Goal: Task Accomplishment & Management: Manage account settings

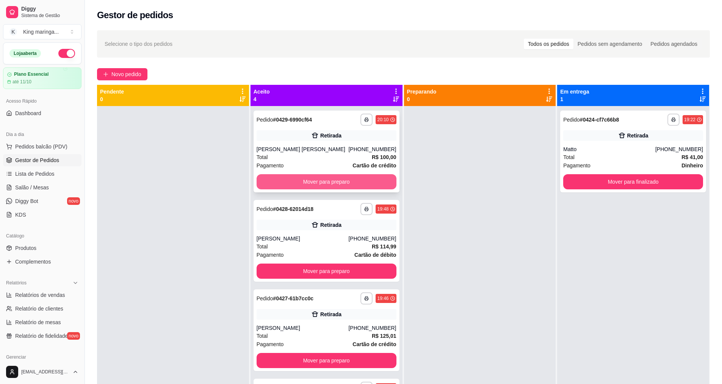
click at [355, 180] on button "Mover para preparo" at bounding box center [327, 181] width 140 height 15
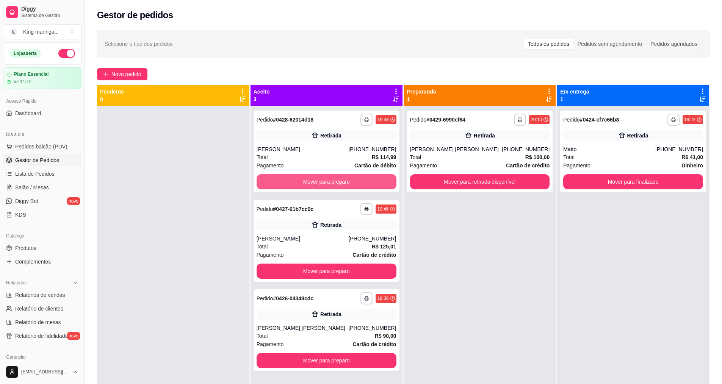
click at [355, 180] on button "Mover para preparo" at bounding box center [327, 181] width 140 height 15
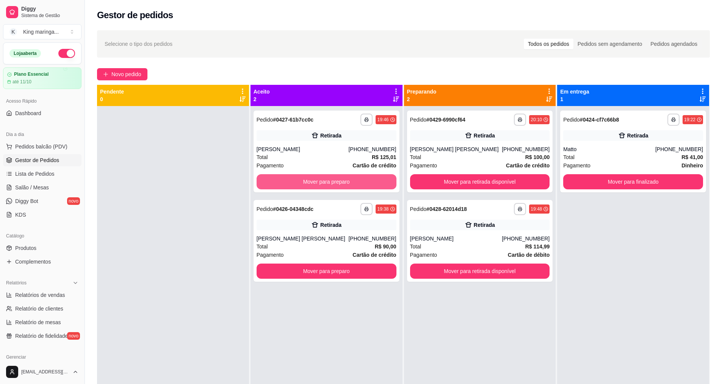
click at [355, 180] on button "Mover para preparo" at bounding box center [327, 181] width 140 height 15
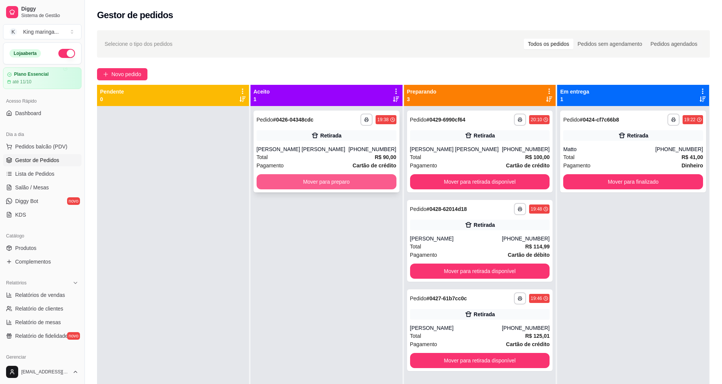
click at [355, 180] on button "Mover para preparo" at bounding box center [327, 181] width 140 height 15
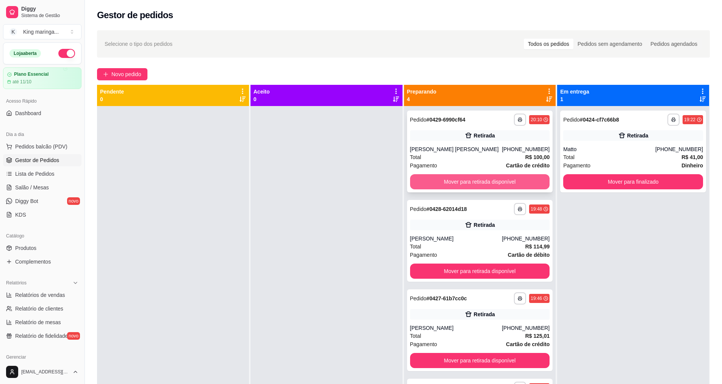
click at [436, 182] on button "Mover para retirada disponível" at bounding box center [480, 181] width 140 height 15
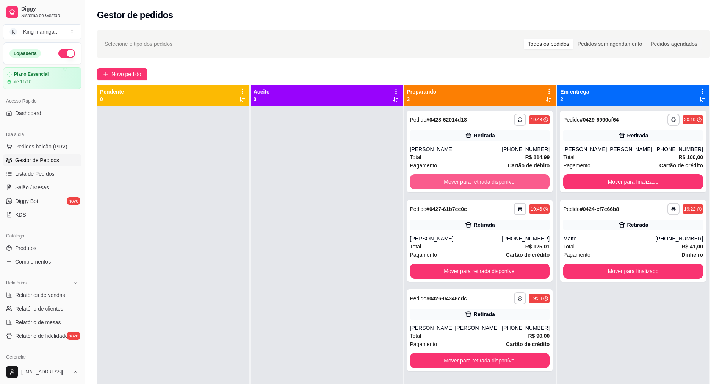
click at [438, 181] on button "Mover para retirada disponível" at bounding box center [480, 181] width 140 height 15
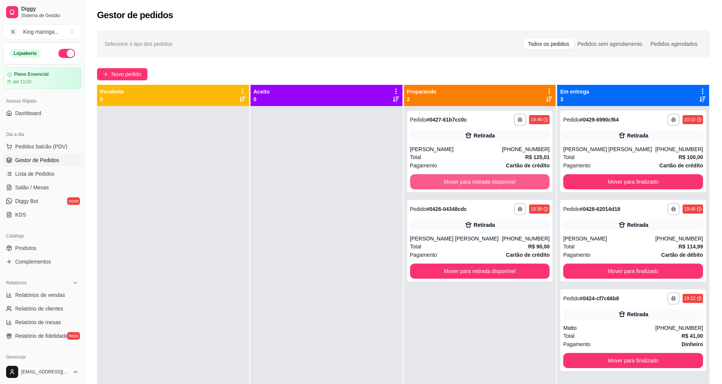
click at [439, 183] on button "Mover para retirada disponível" at bounding box center [480, 181] width 140 height 15
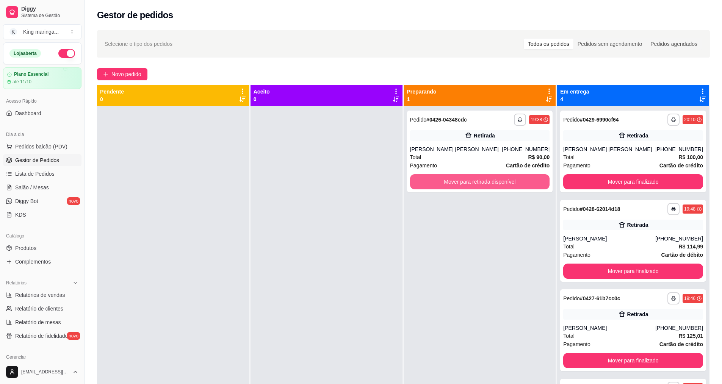
click at [439, 183] on button "Mover para retirada disponível" at bounding box center [480, 181] width 140 height 15
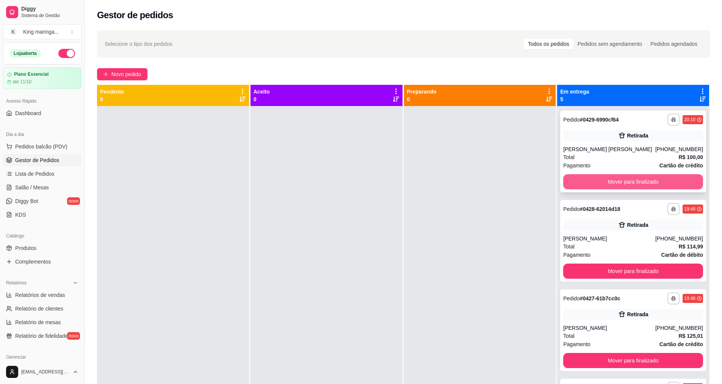
click at [590, 182] on button "Mover para finalizado" at bounding box center [633, 181] width 140 height 15
click at [580, 184] on button "Mover para finalizado" at bounding box center [633, 181] width 140 height 15
click at [583, 184] on button "Mover para finalizado" at bounding box center [633, 181] width 140 height 15
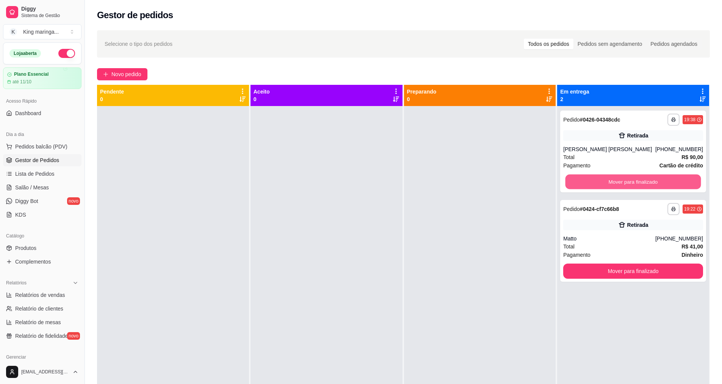
click at [583, 184] on button "Mover para finalizado" at bounding box center [634, 182] width 136 height 15
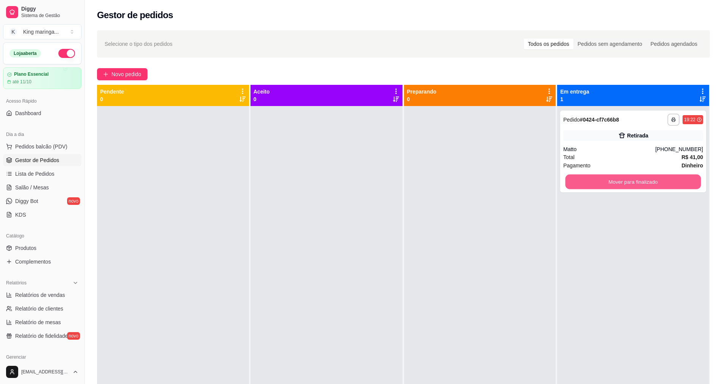
click at [585, 183] on button "Mover para finalizado" at bounding box center [634, 182] width 136 height 15
